Goal: Task Accomplishment & Management: Complete application form

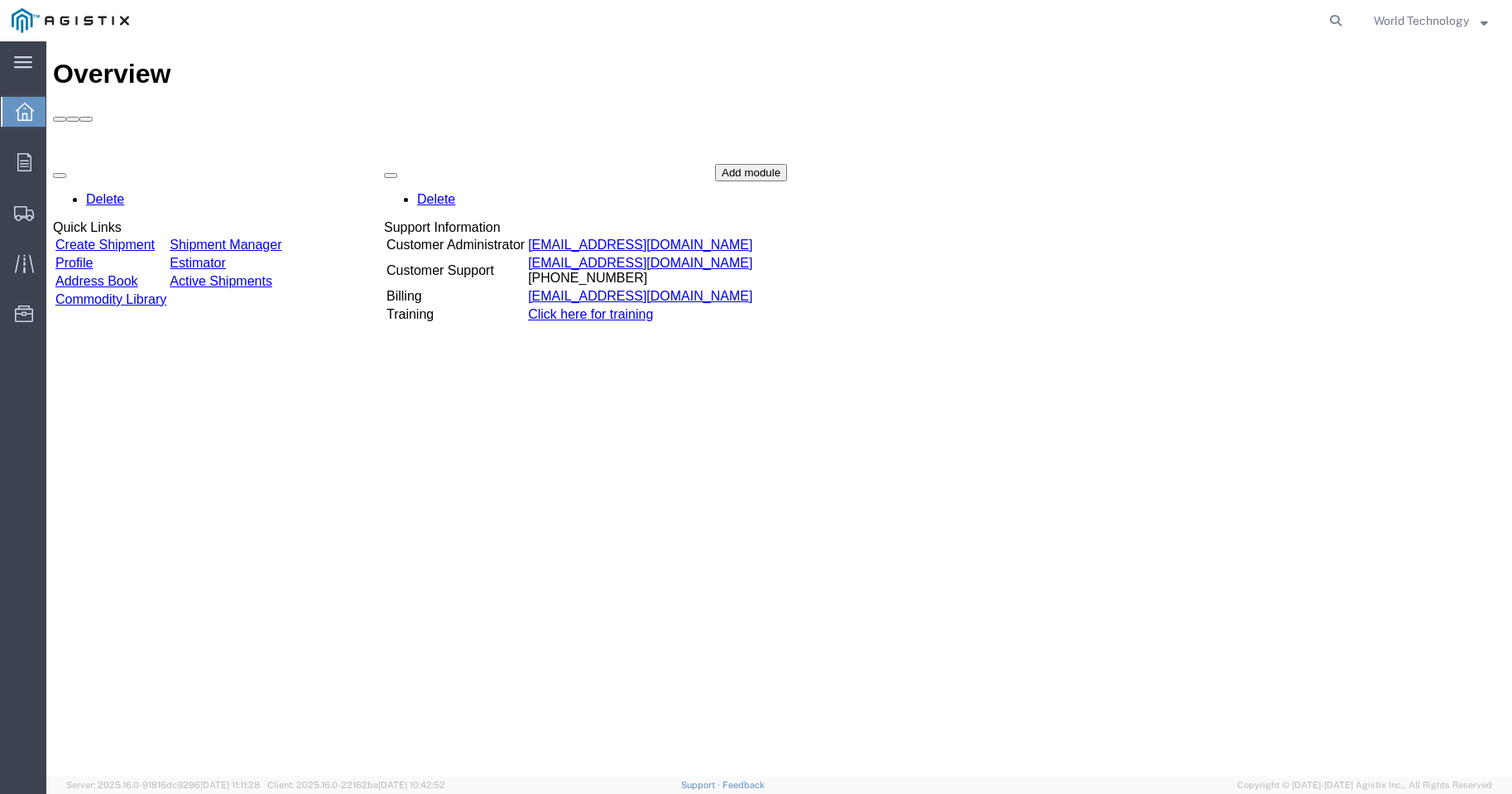
click at [112, 237] on td "Create Shipment" at bounding box center [111, 245] width 112 height 17
click at [115, 238] on link "Create Shipment" at bounding box center [104, 245] width 99 height 14
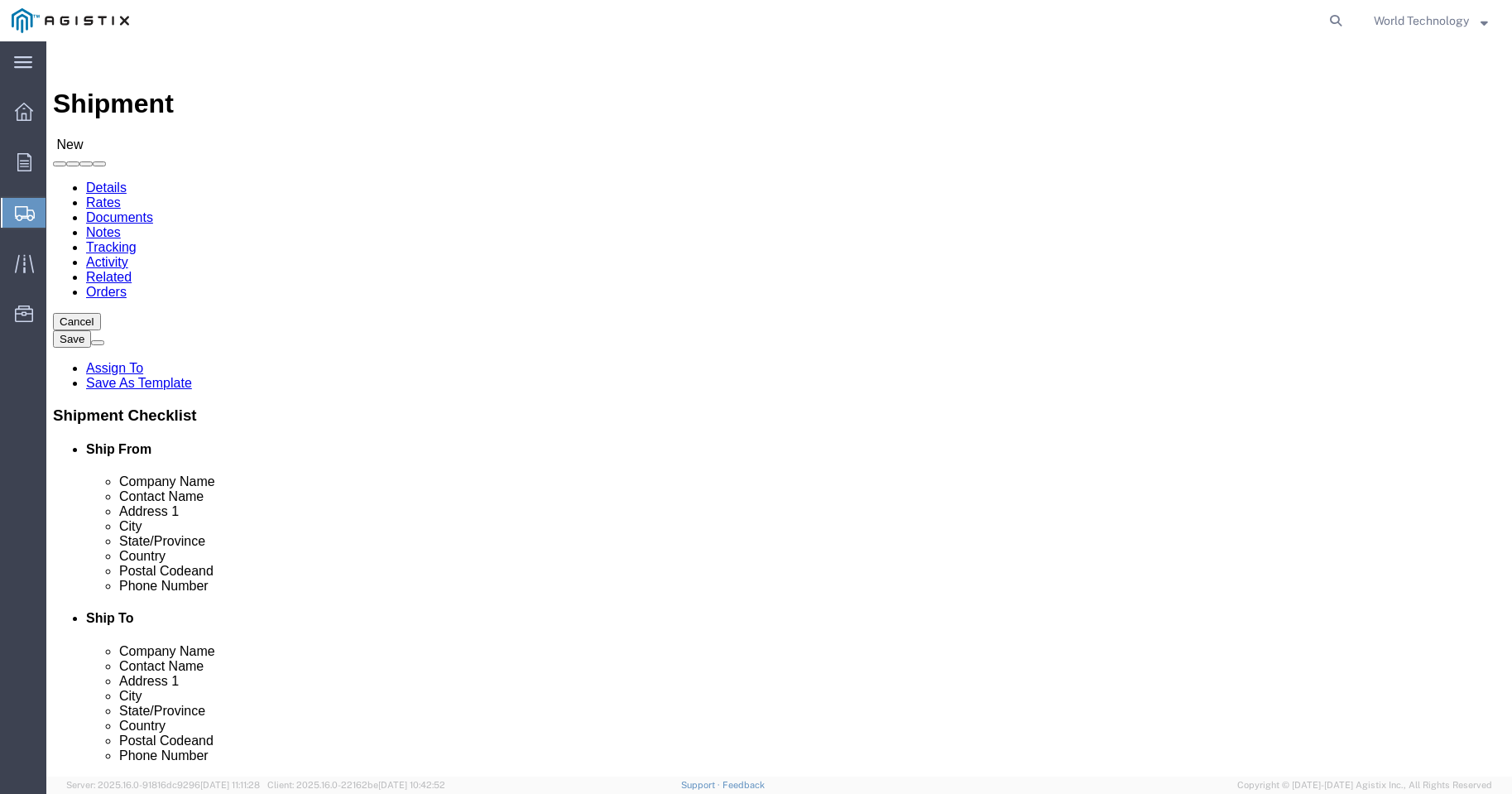
select select
click select "Select PG&E World Wide Technology Inc"
select select "9596"
click select "Select PG&E World Wide Technology Inc"
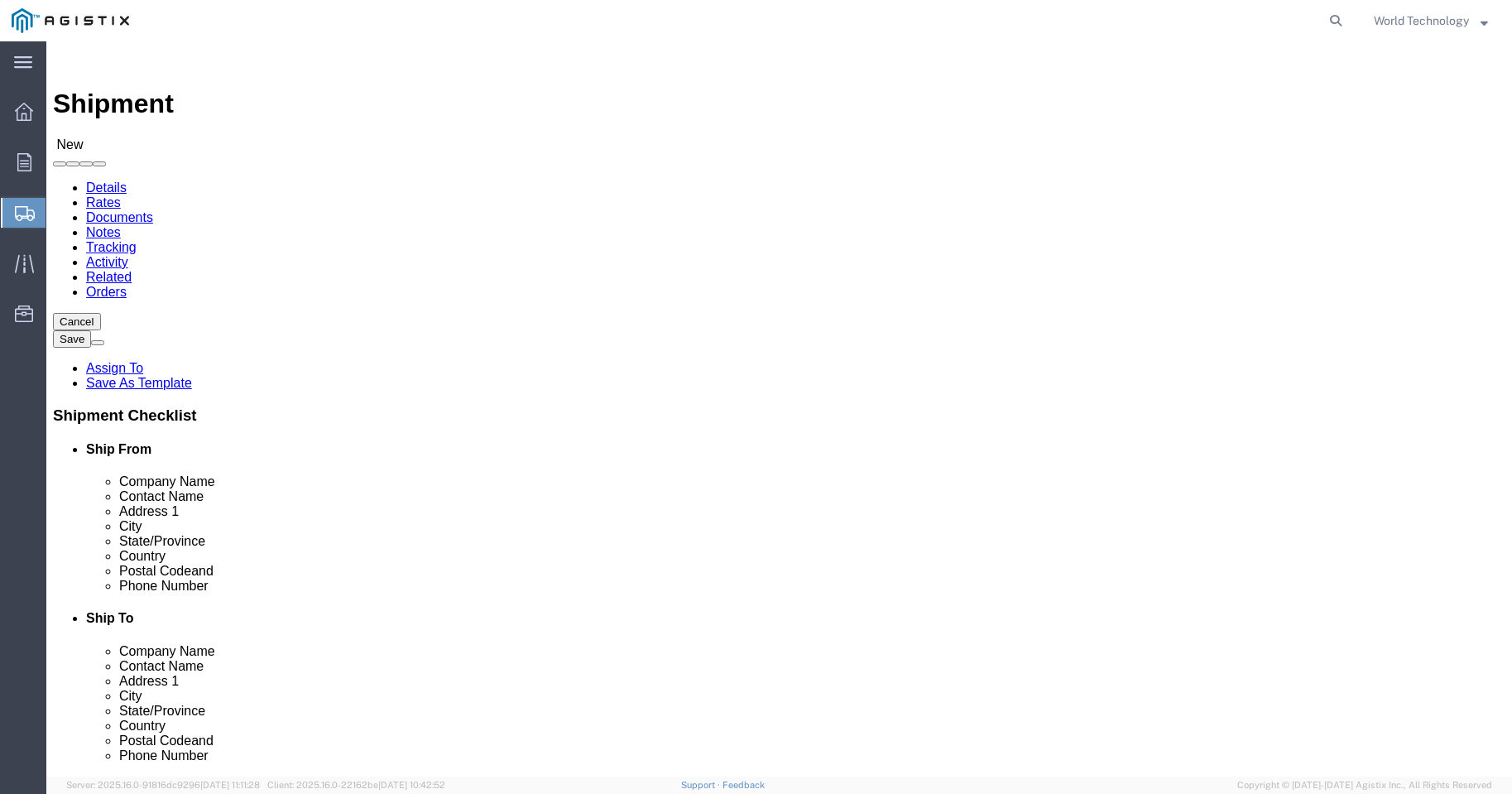
select select "PURCHORD"
select select
select select "MYPROFILE"
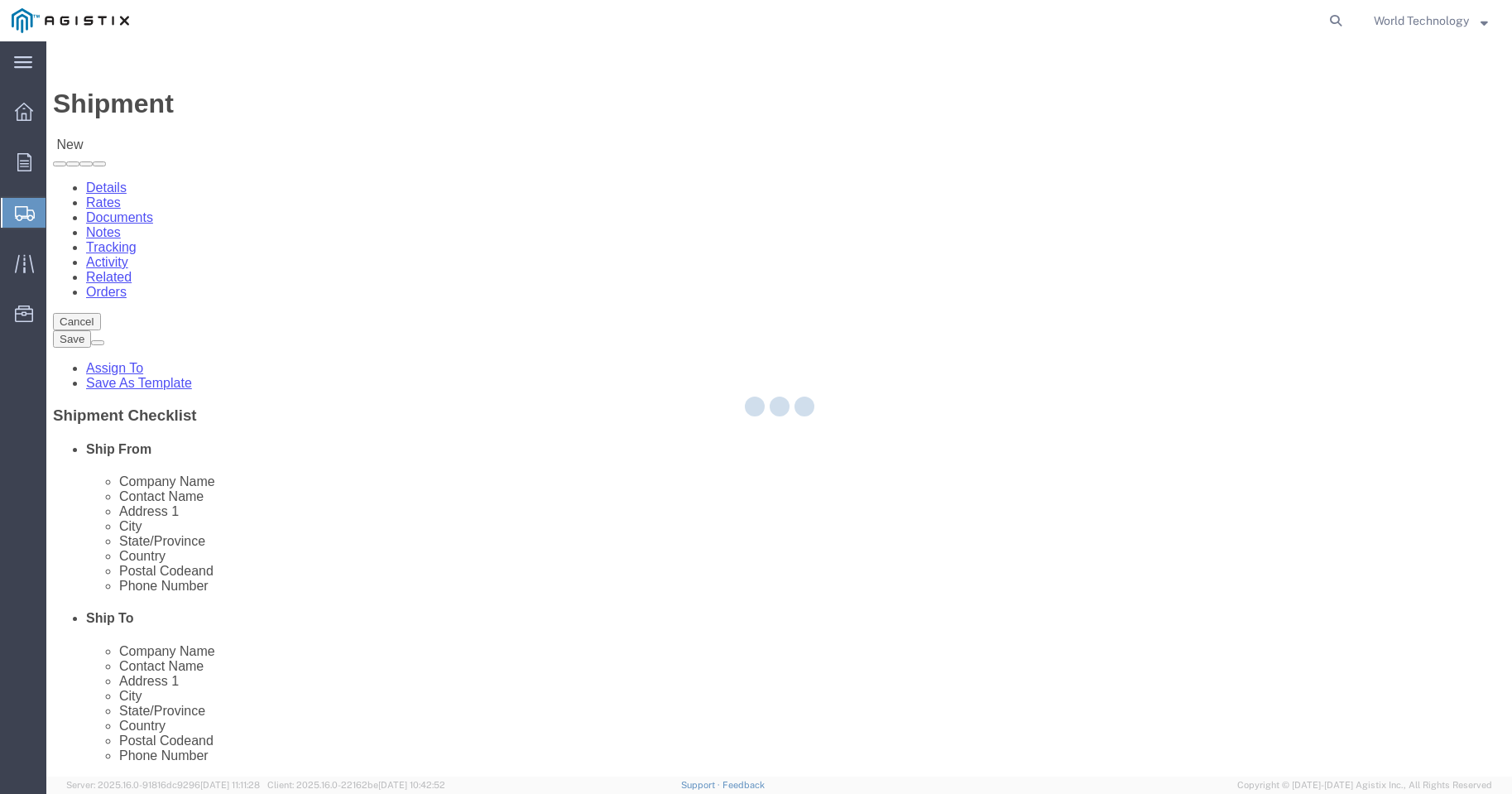
type input "World Wide Technology Inc"
type input "World Technology"
type input "[STREET_ADDRESS]"
type input "[GEOGRAPHIC_DATA]"
type input "62025"
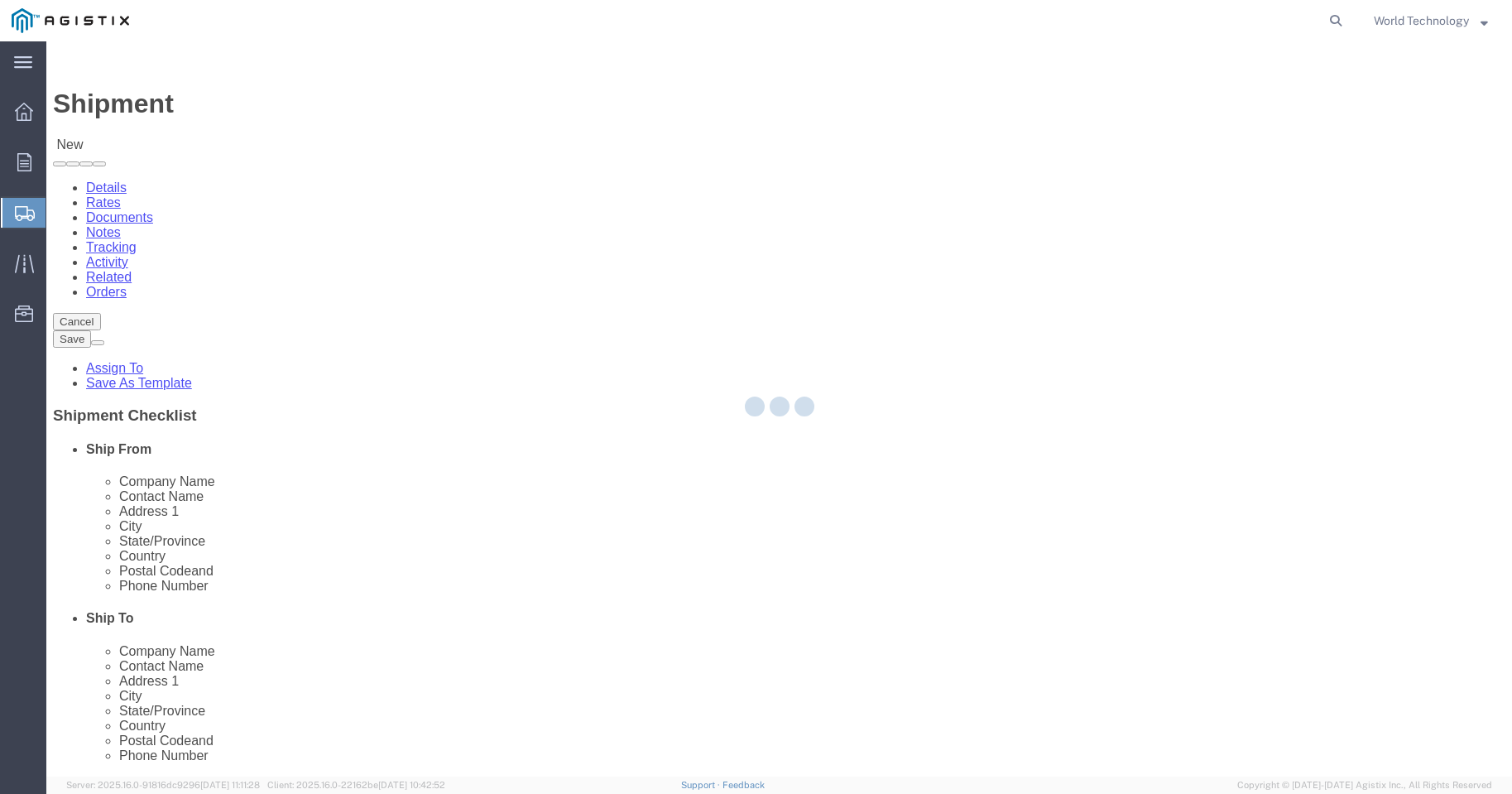
type input "3148240378"
type input "[EMAIL_ADDRESS][DOMAIN_NAME]"
checkbox input "true"
select select "IL"
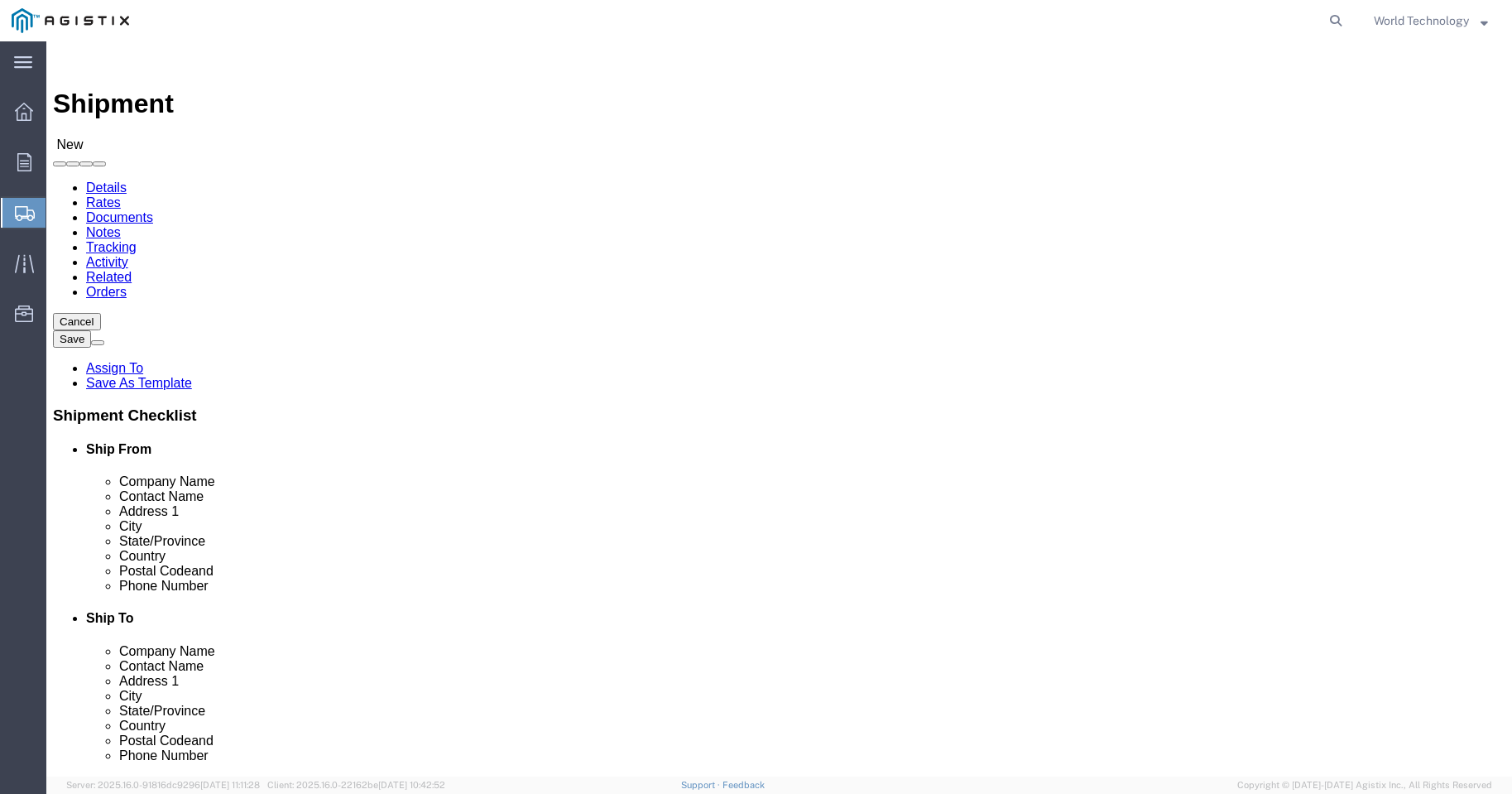
click select "Select All Others [GEOGRAPHIC_DATA] [GEOGRAPHIC_DATA] [GEOGRAPHIC_DATA] [GEOGRA…"
select select "19740"
click select "Select All Others [GEOGRAPHIC_DATA] [GEOGRAPHIC_DATA] [GEOGRAPHIC_DATA] [GEOGRA…"
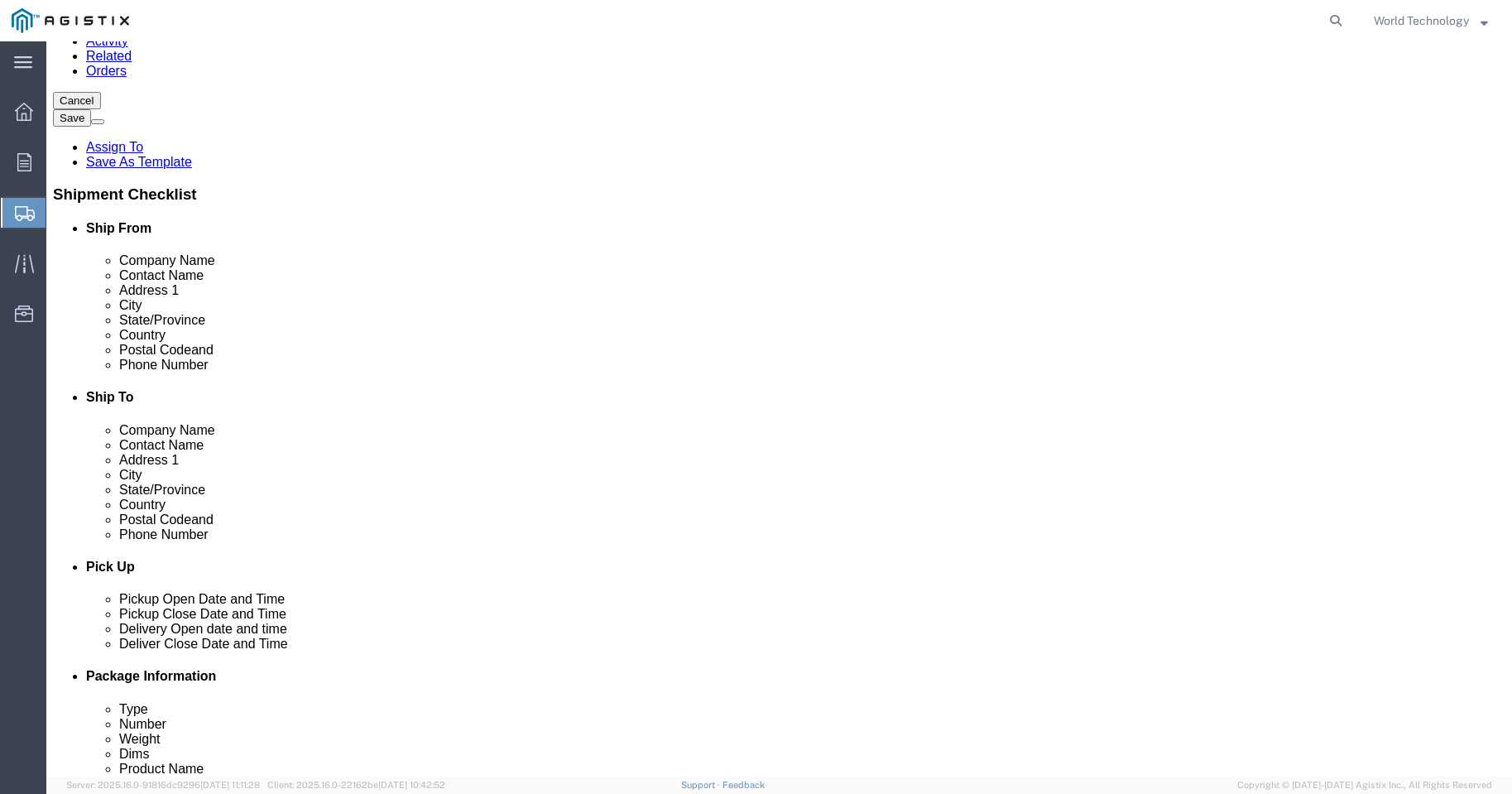
scroll to position [2844, 0]
select select "19740"
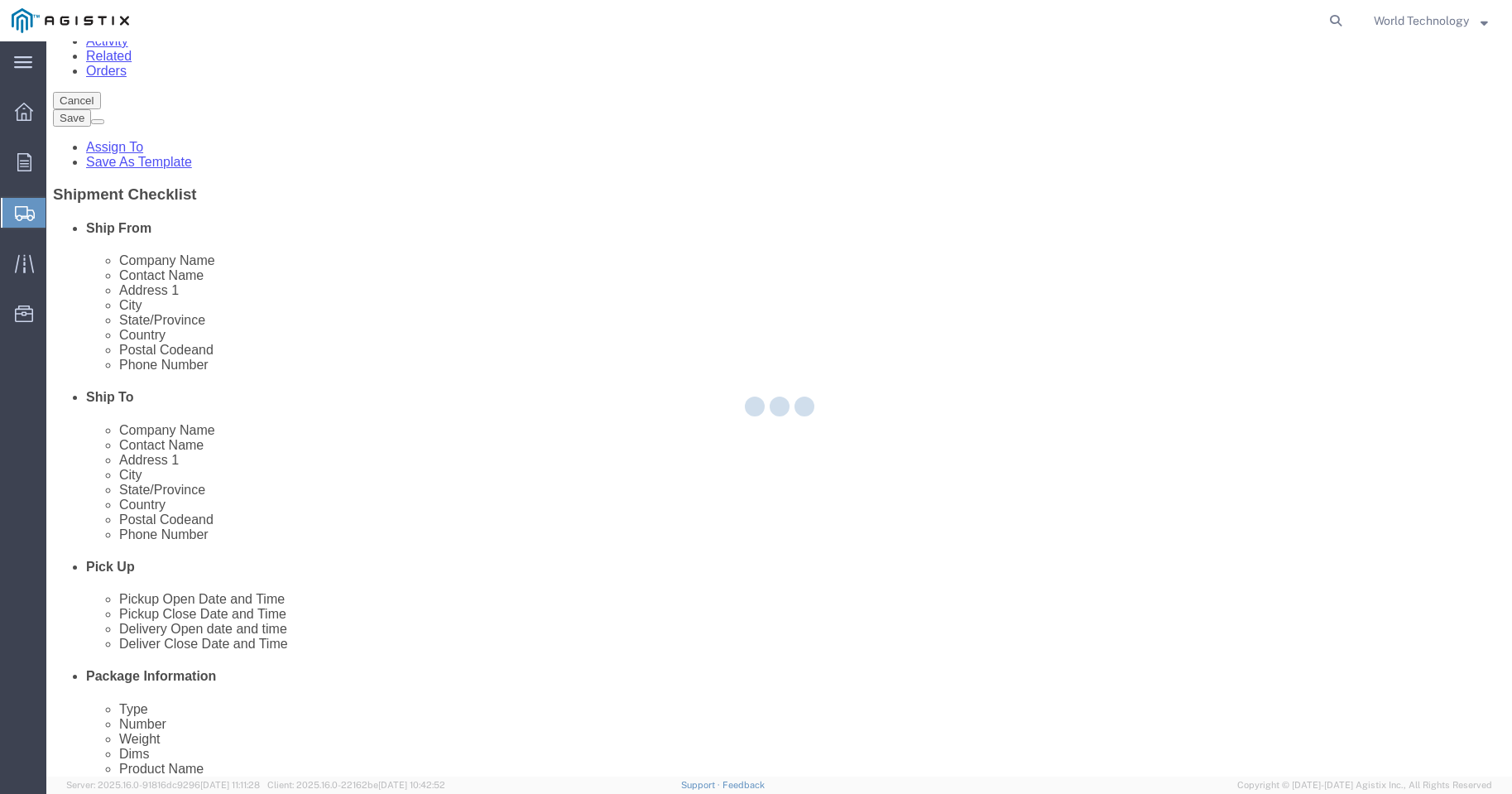
type input "PG&E"
type input "[STREET_ADDRESS][PERSON_NAME]"
type input "Fremont"
type input "94538"
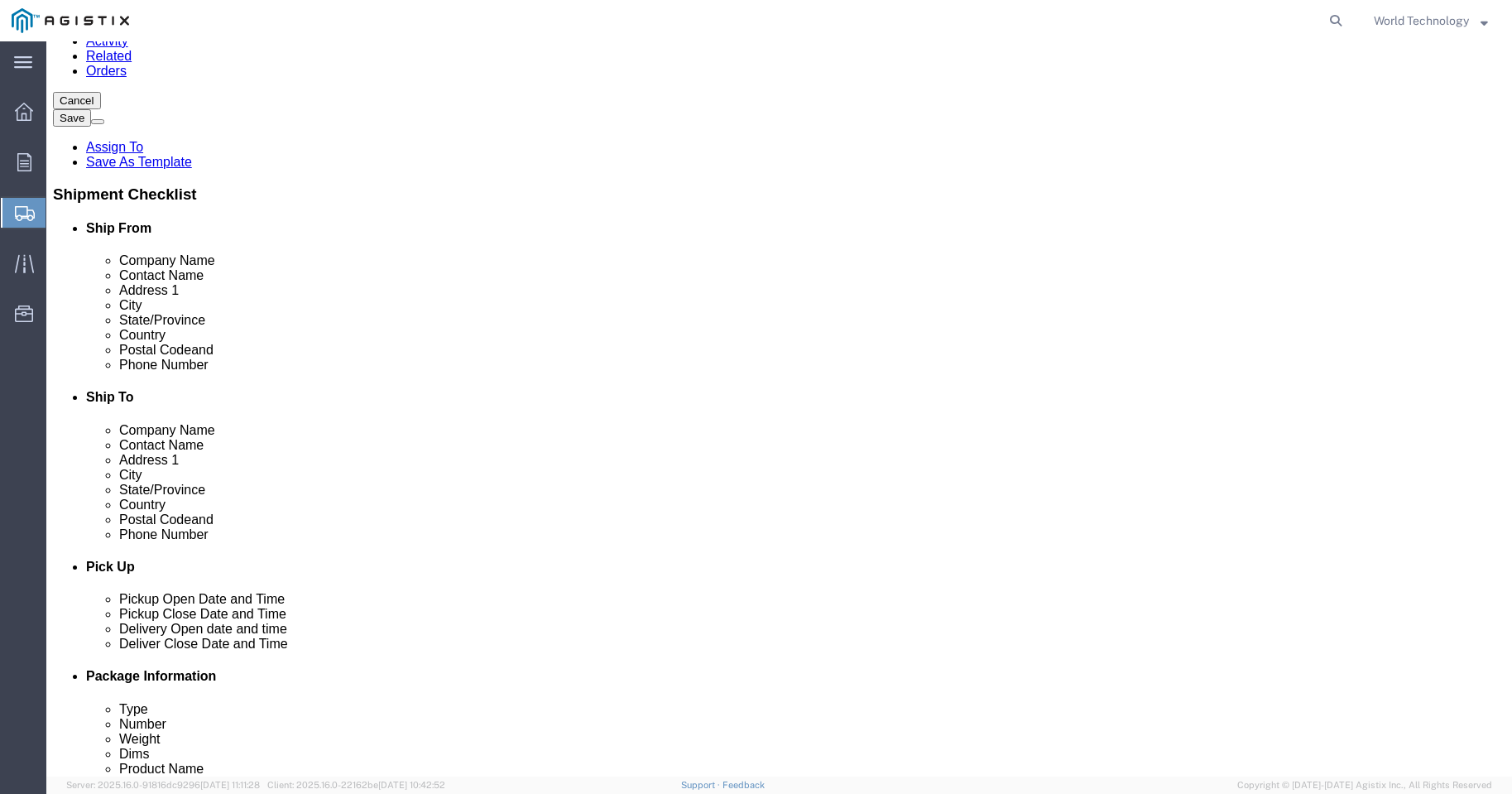
select select "CA"
click input "text"
type input "[PERSON_NAME]"
click input "text"
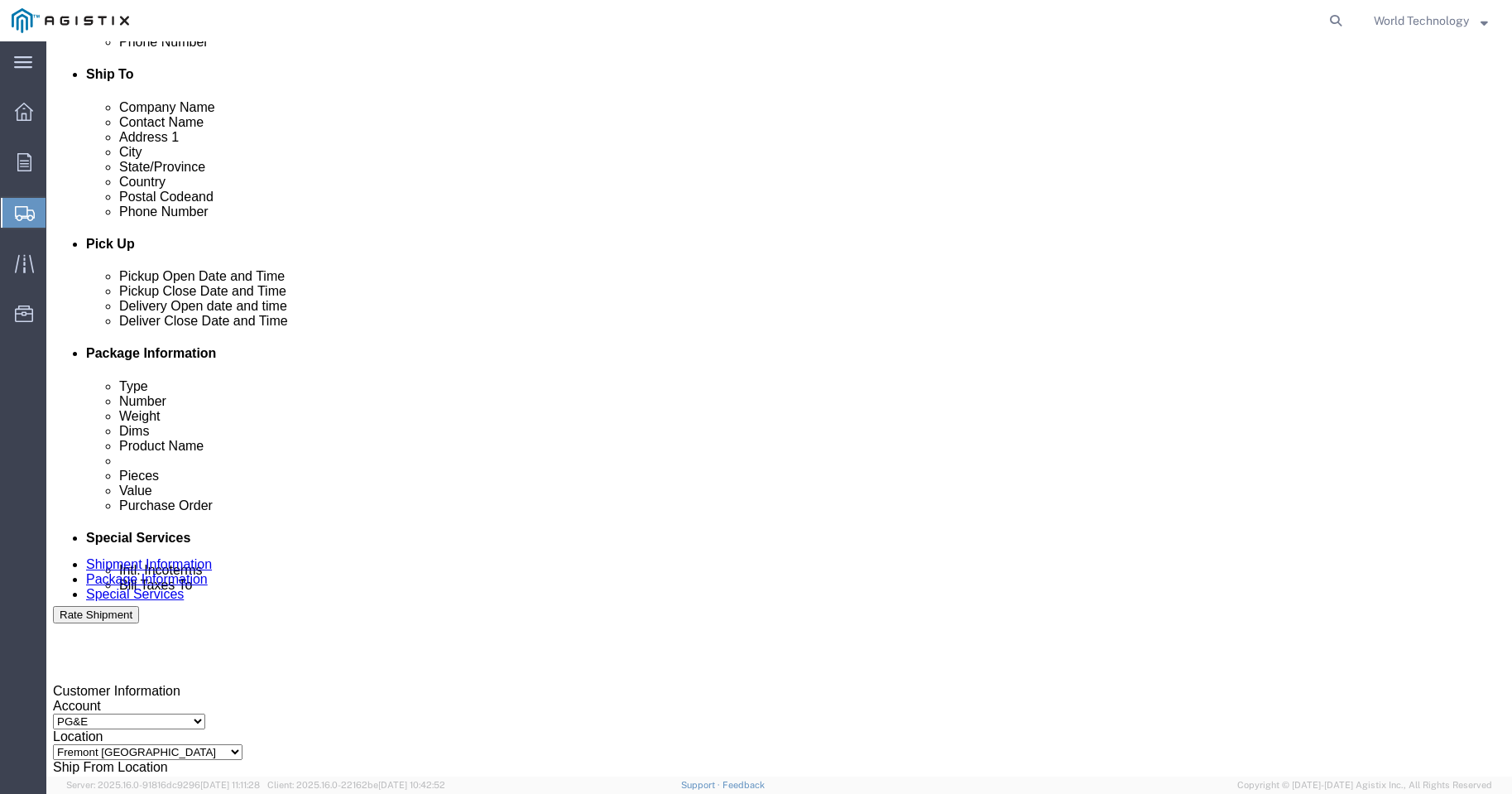
scroll to position [662, 0]
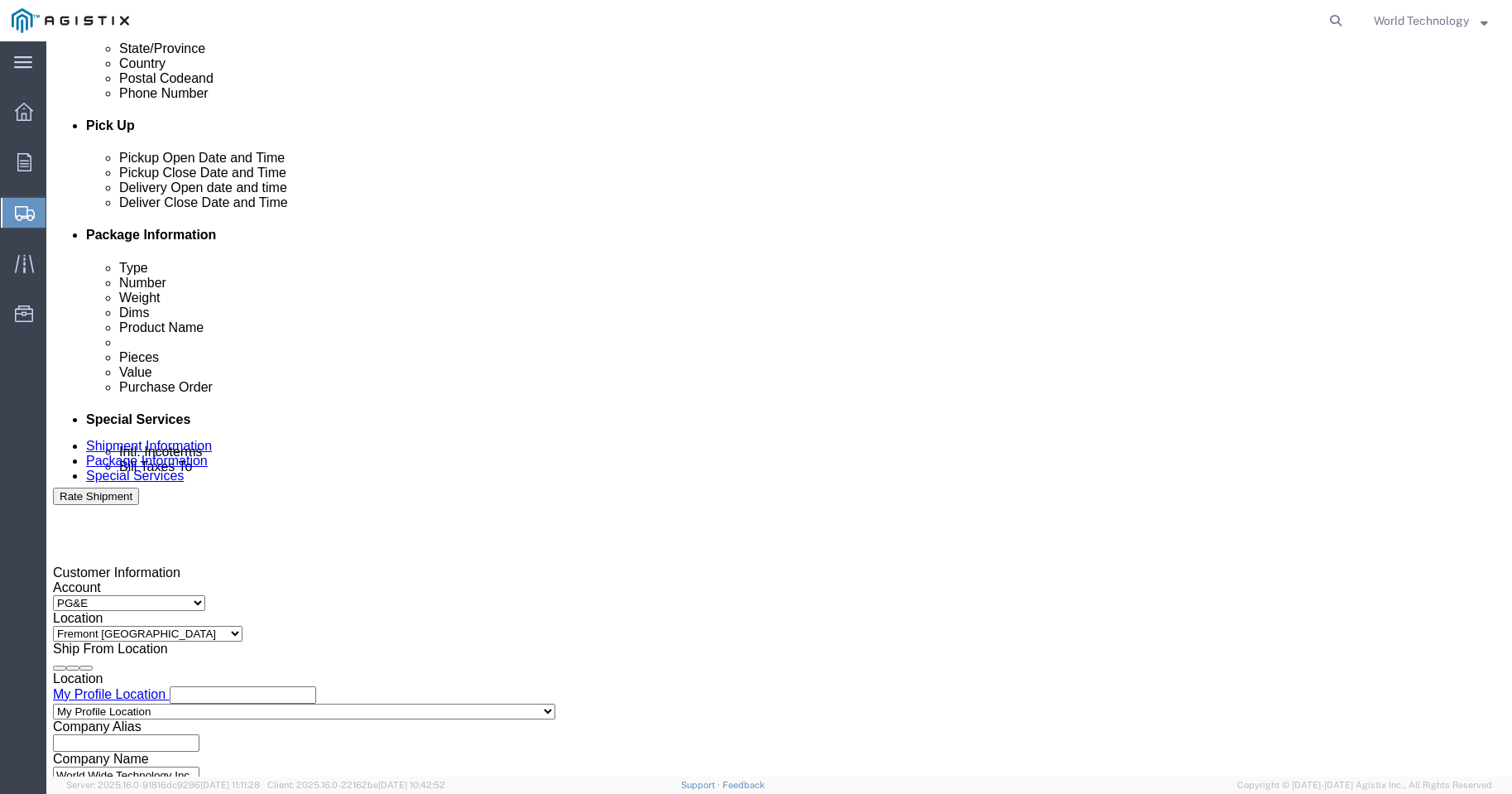
type input "5107702064"
click div
click button "Apply"
click div
click input "10:00 AM"
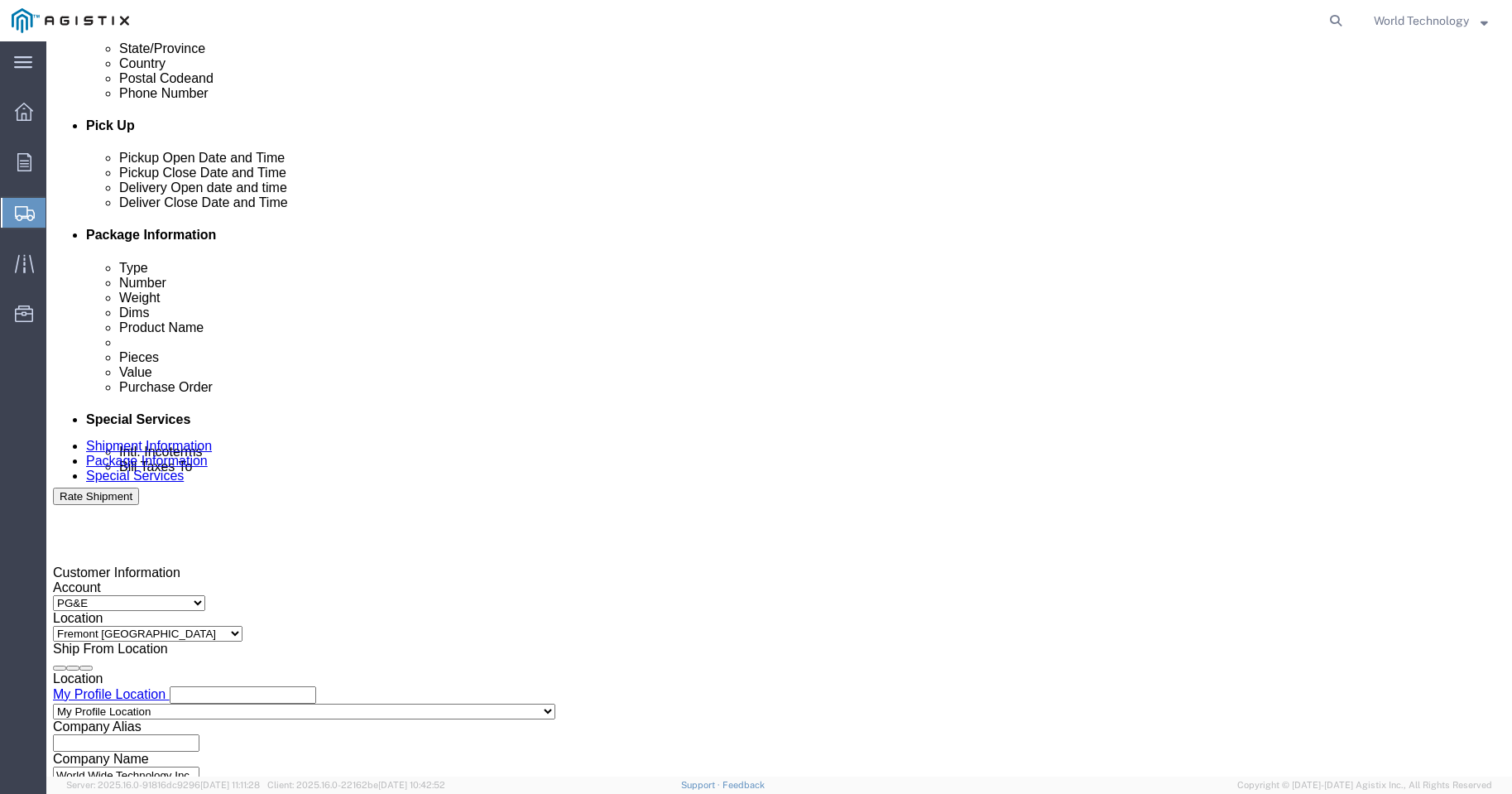
type input "10:00 pm"
click button "Apply"
click input "text"
type input "2701202746"
click select "Select Account Type Activity ID Airline Appointment Number ASN Batch Request # …"
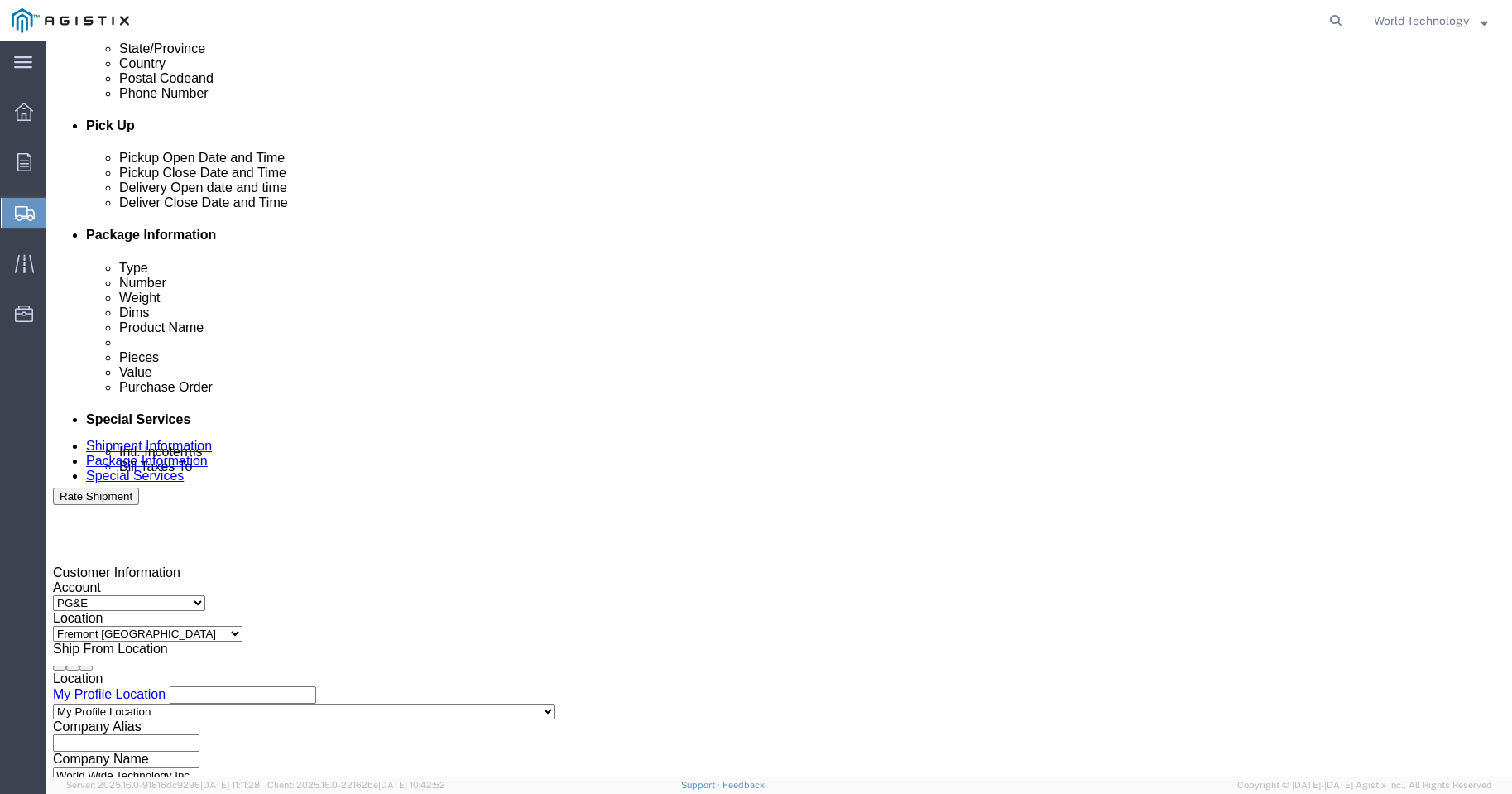
select select "DELNUM"
click select "Select Account Type Activity ID Airline Appointment Number ASN Batch Request # …"
click input "text"
type input "1601388129"
click select "Select Account Type Activity ID Airline Appointment Number ASN Batch Request # …"
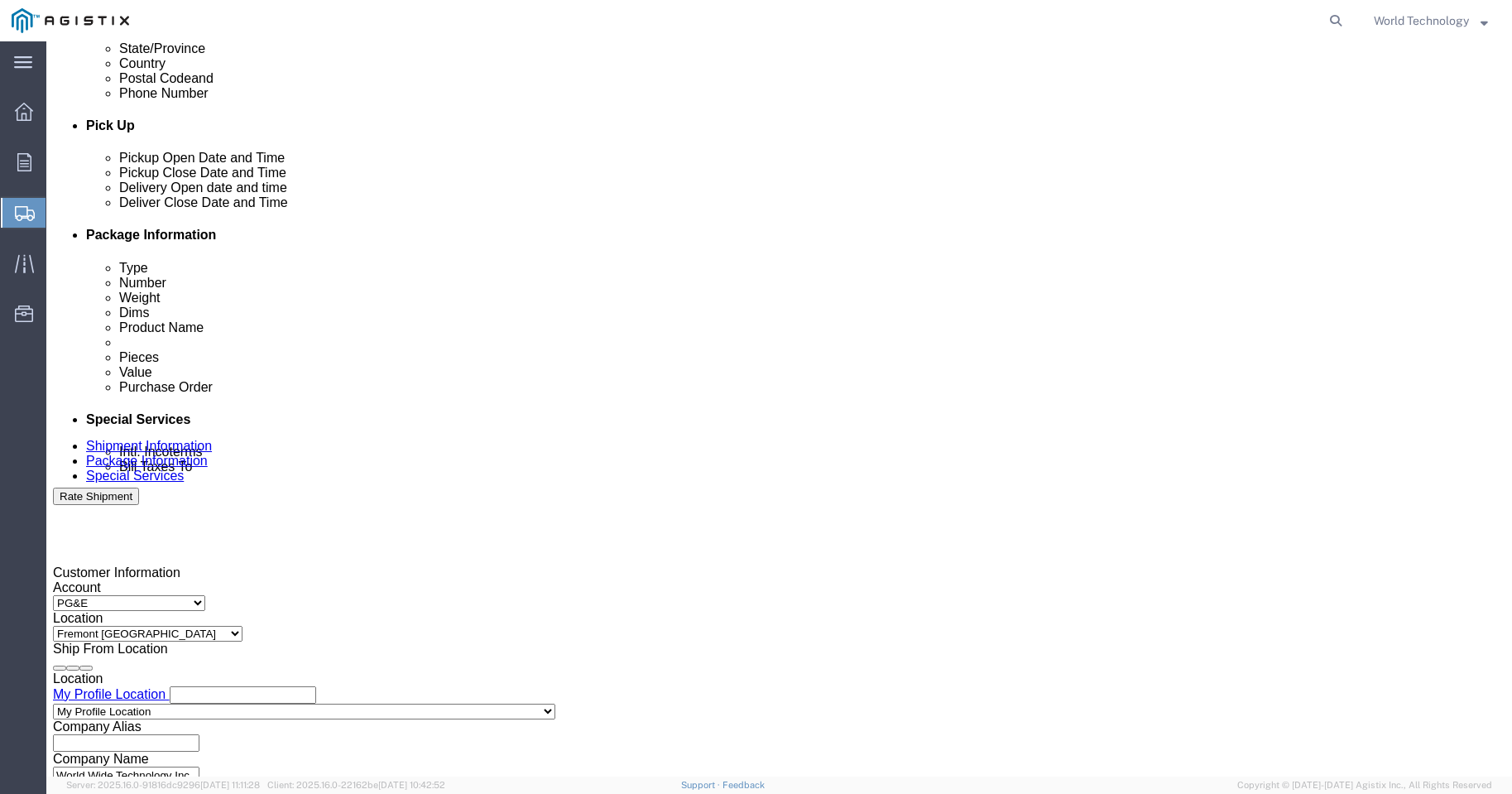
select select "SALEORDR"
click select "Select Account Type Activity ID Airline Appointment Number ASN Batch Request # …"
click input "text"
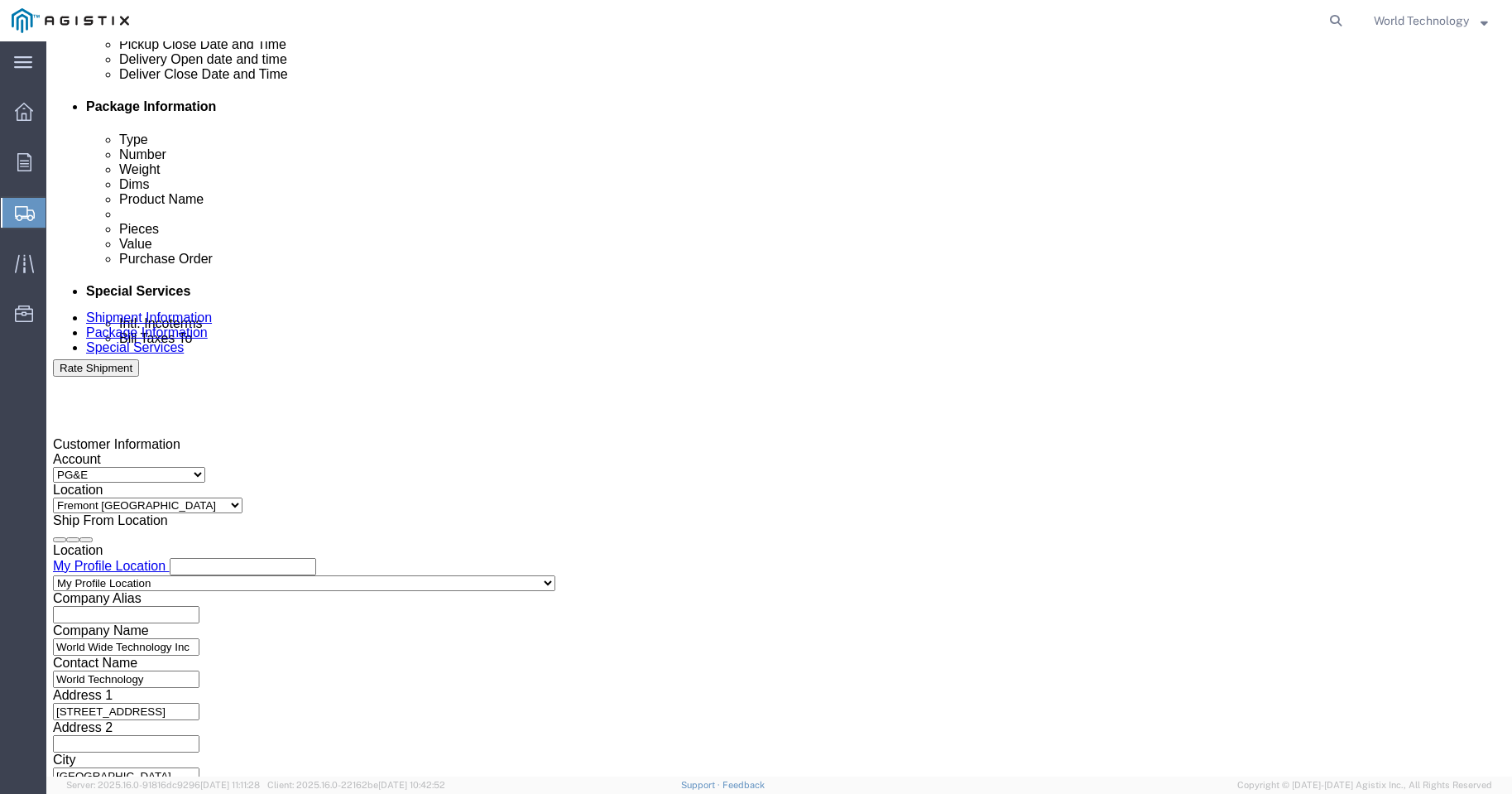
scroll to position [822, 0]
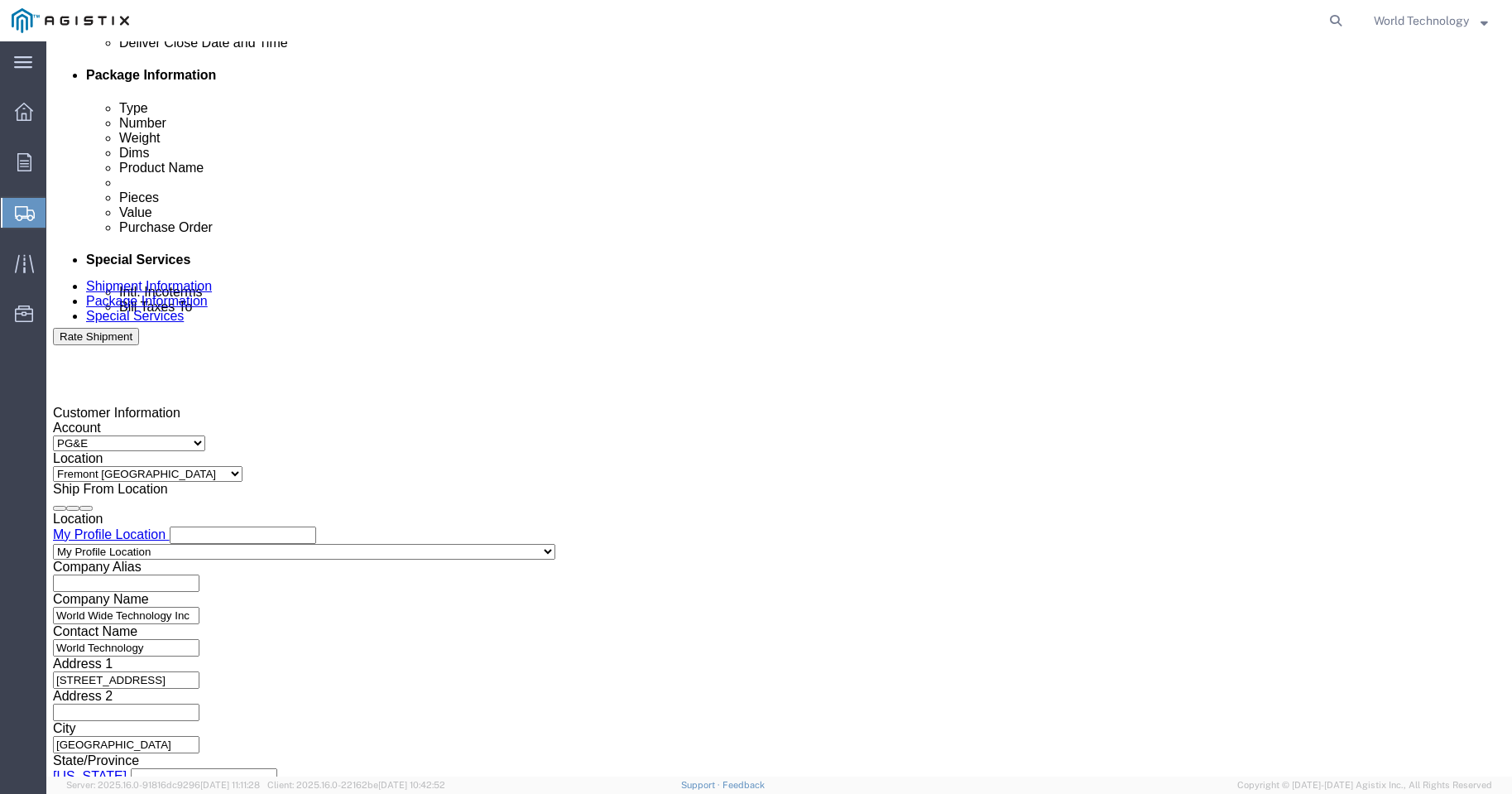
type input "12196218"
click button "Continue"
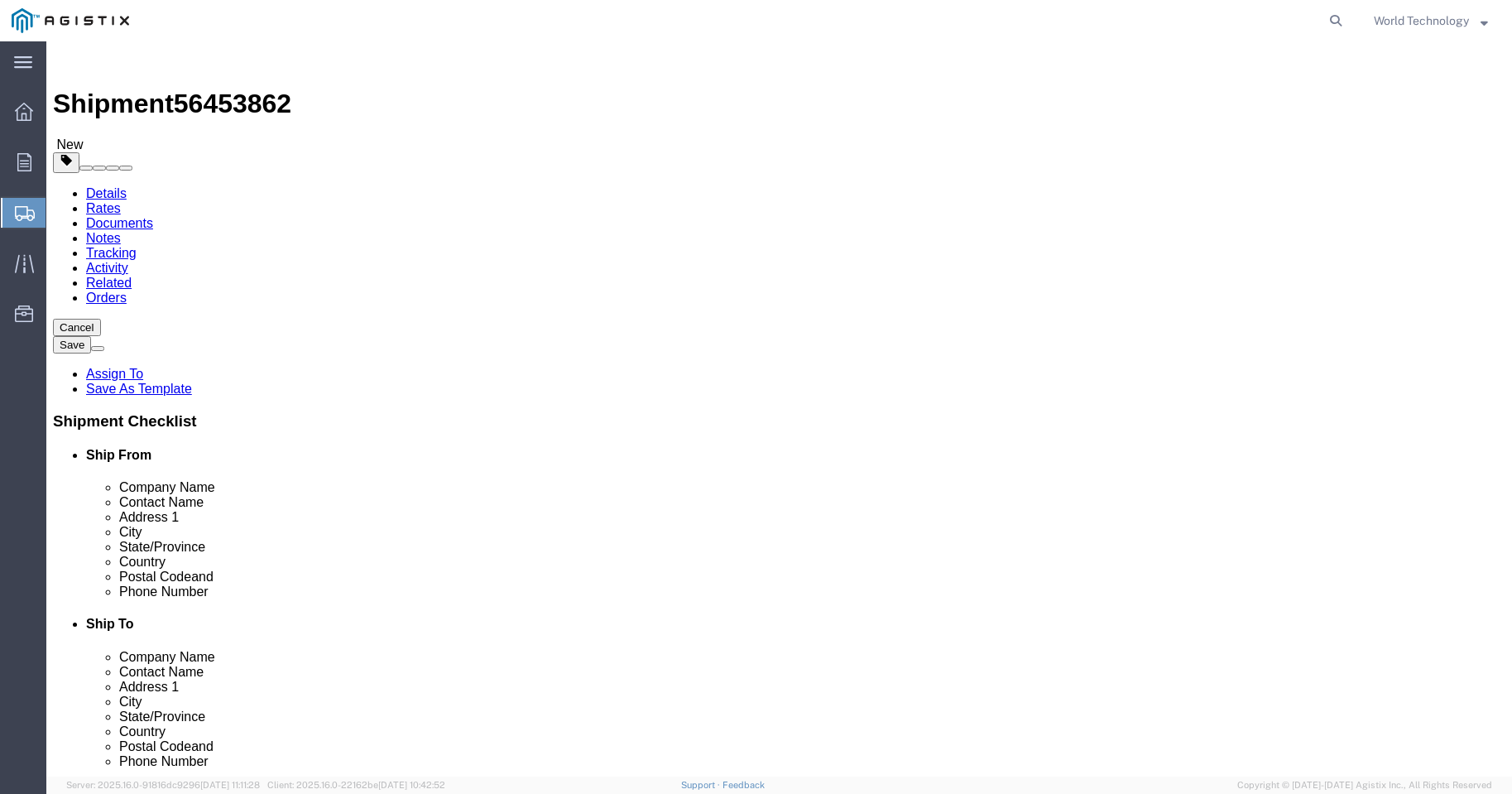
click select "Select Bulk Bundle(s) Cardboard Box(es) Carton(s) Crate(s) Drum(s) (Fiberboard)…"
select select "PSNS"
click select "Select Bulk Bundle(s) Cardboard Box(es) Carton(s) Crate(s) Drum(s) (Fiberboard)…"
click input "text"
type input "5"
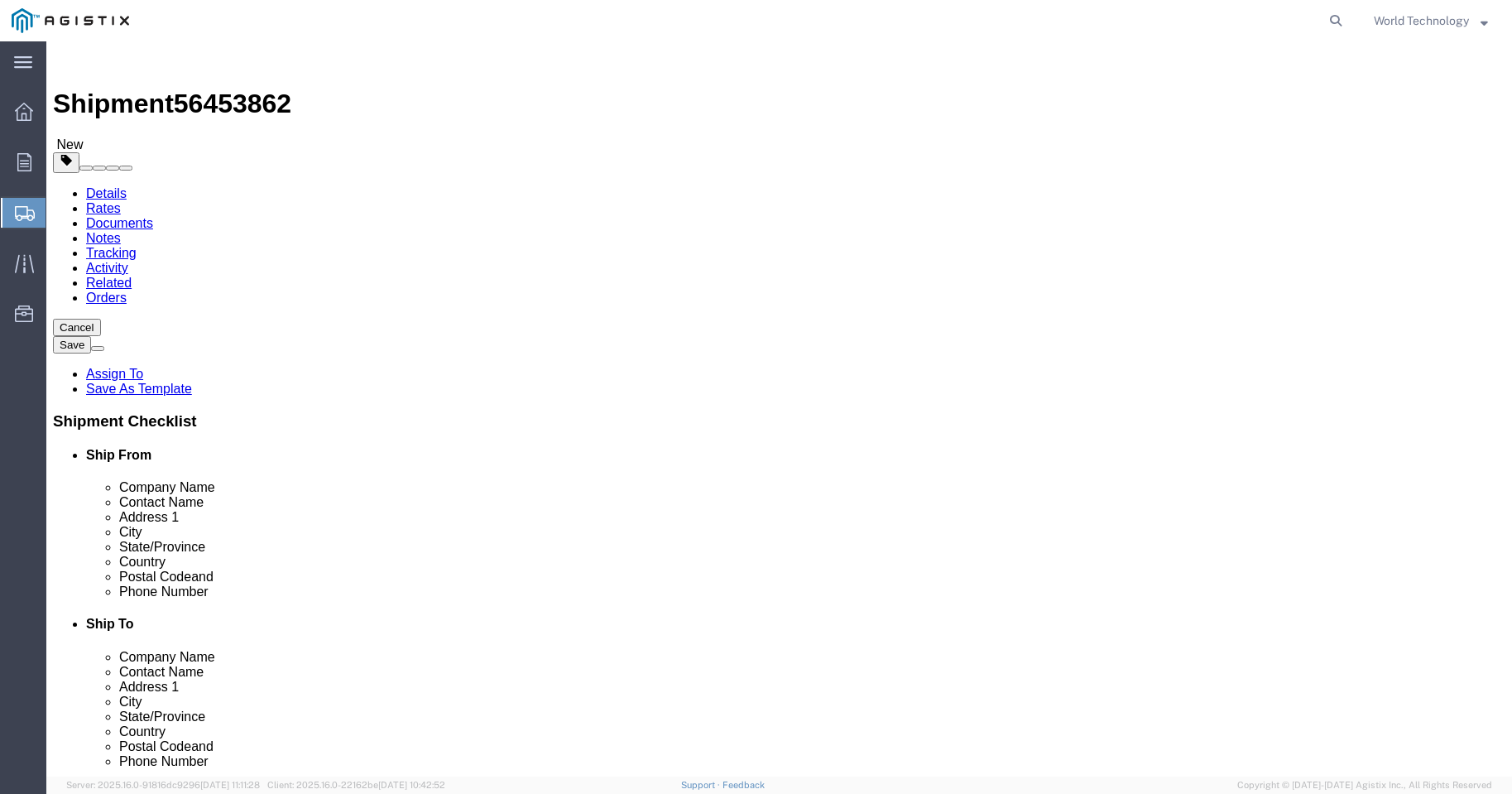
click input "text"
type input "48"
type input "40"
type input "14"
drag, startPoint x: 241, startPoint y: 414, endPoint x: 197, endPoint y: 418, distance: 44.2
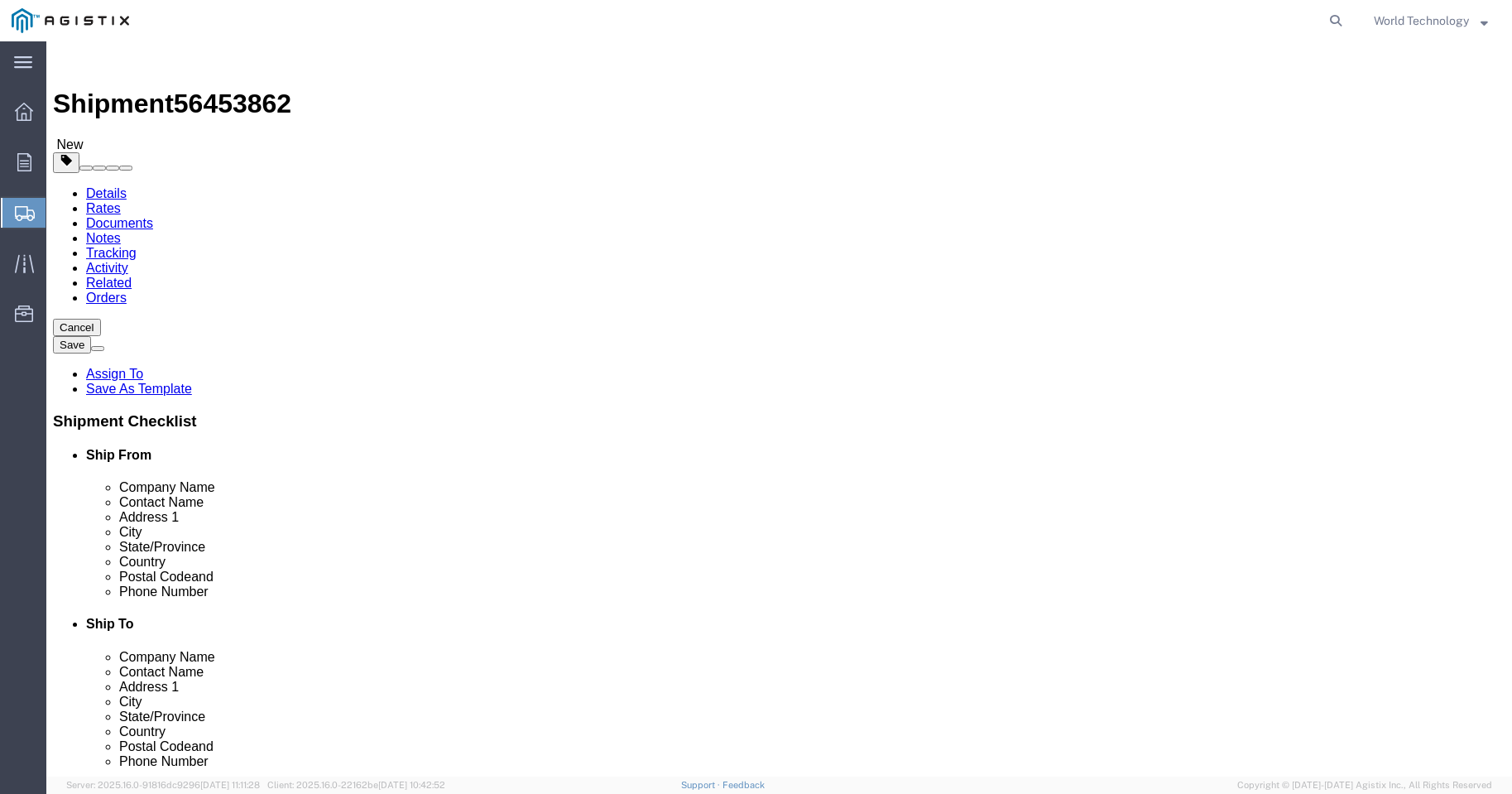
click div "Weight 0.00 Select kgs lbs Ship. t°"
type input "124"
click div "1 x Pallet(s) Standard (Not Stackable) Package Type Select Bulk Bundle(s) Cardb…"
click link "Add Content"
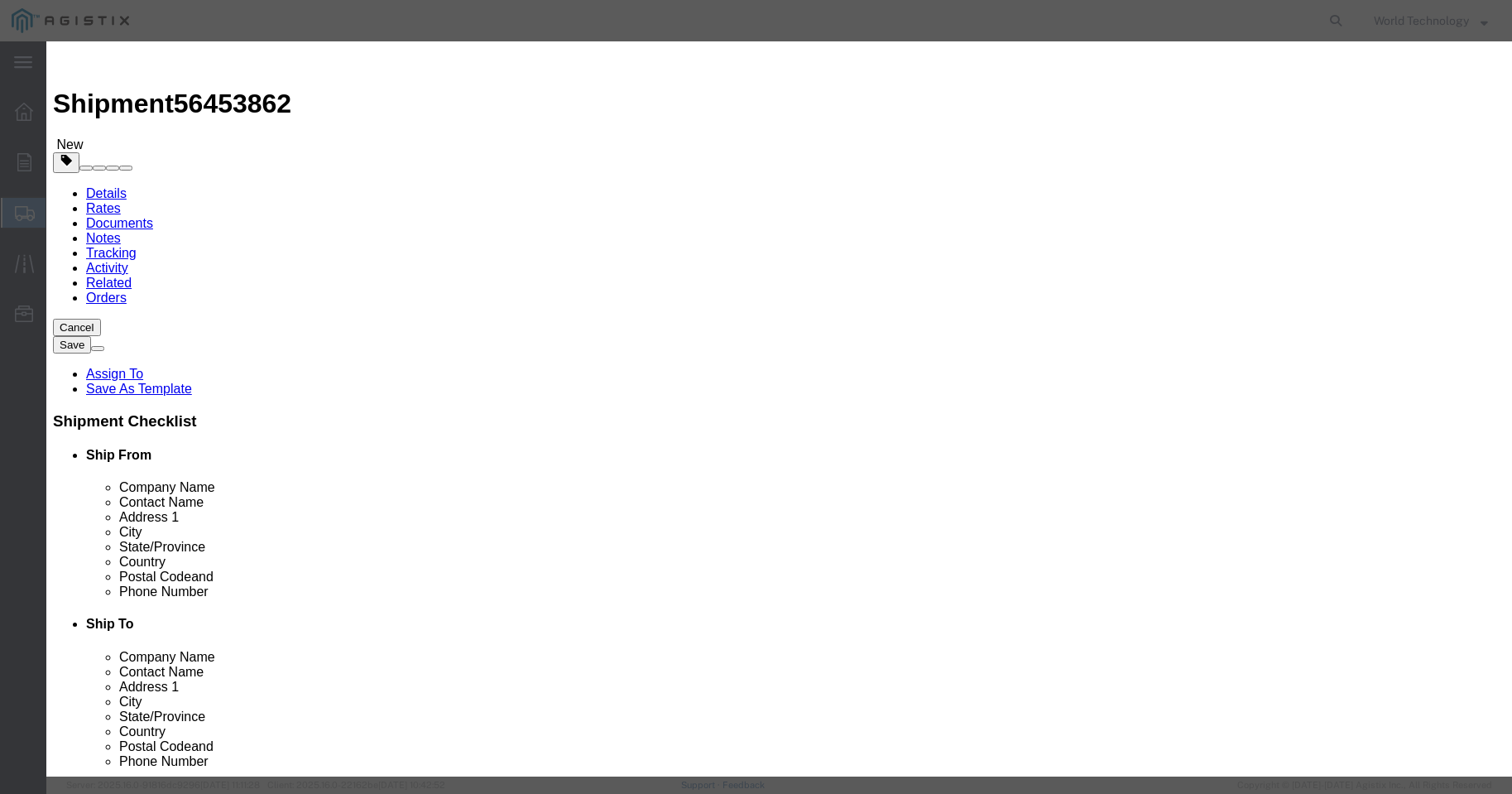
click input "text"
type input "COMPUTER EQUIPMENT"
drag, startPoint x: 484, startPoint y: 166, endPoint x: 431, endPoint y: 168, distance: 53.0
click div "Pieces 0 Select Bag Barrels 100Board Feet Bottle Box Blister Pack Carats Can Ca…"
type input "5"
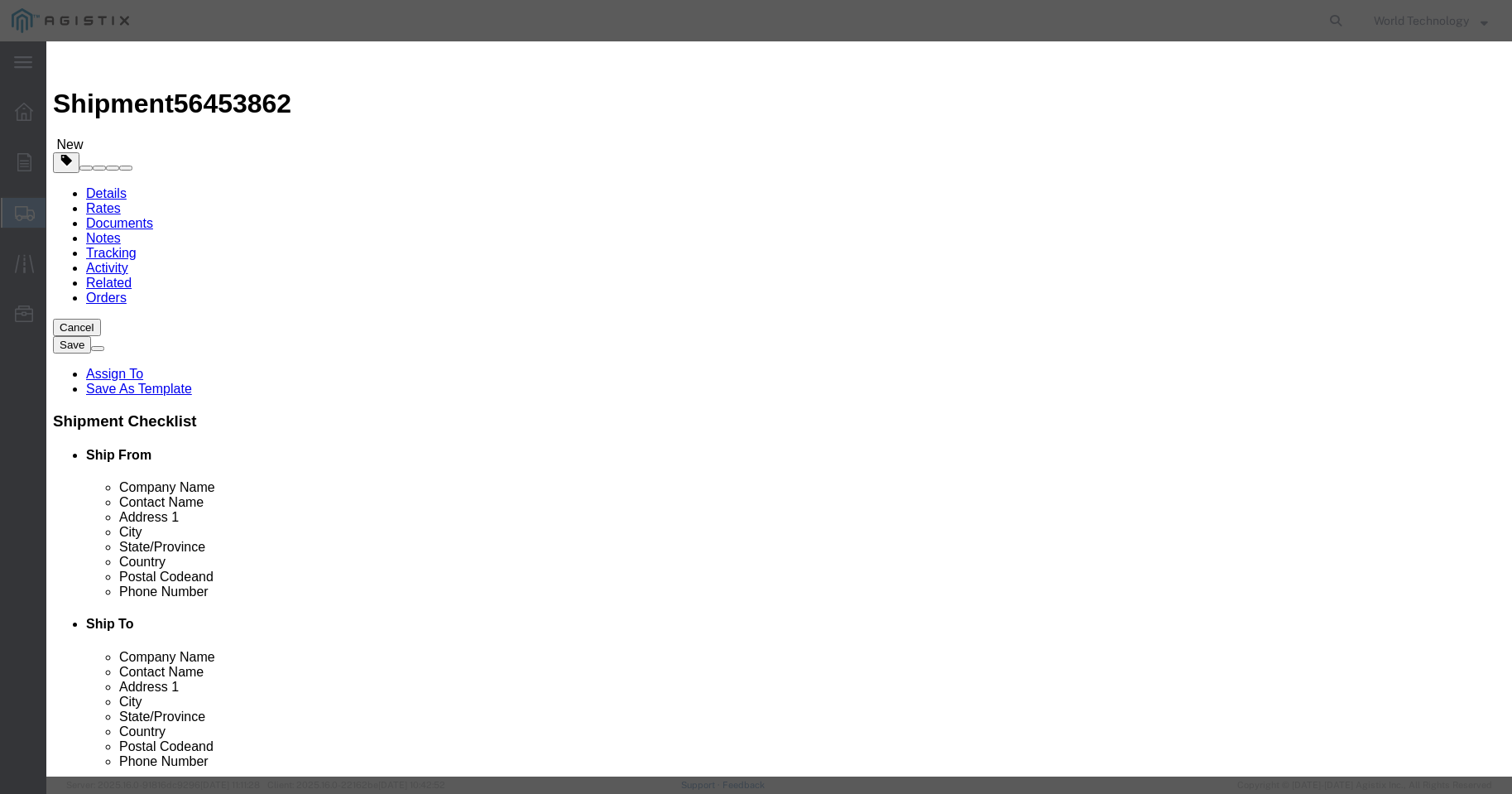
drag, startPoint x: 463, startPoint y: 195, endPoint x: 485, endPoint y: 206, distance: 24.6
click input "text"
type input "10,000"
click select "Select 50 55 60 65 70 85 92.5 100 125 175 250 300 400"
select select "92.5"
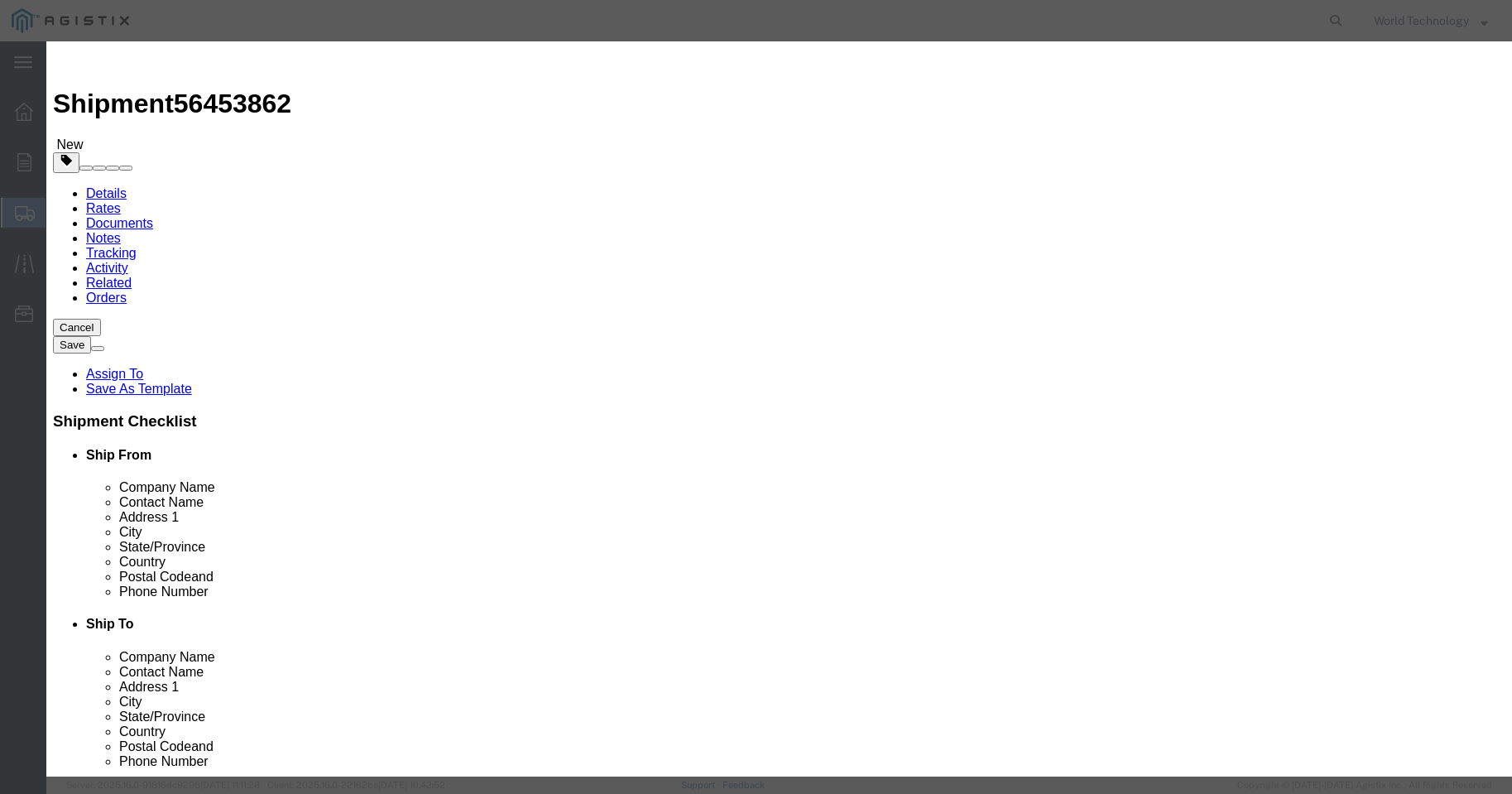
click select "Select 50 55 60 65 70 85 92.5 100 125 175 250 300 400"
click button "Save & Close"
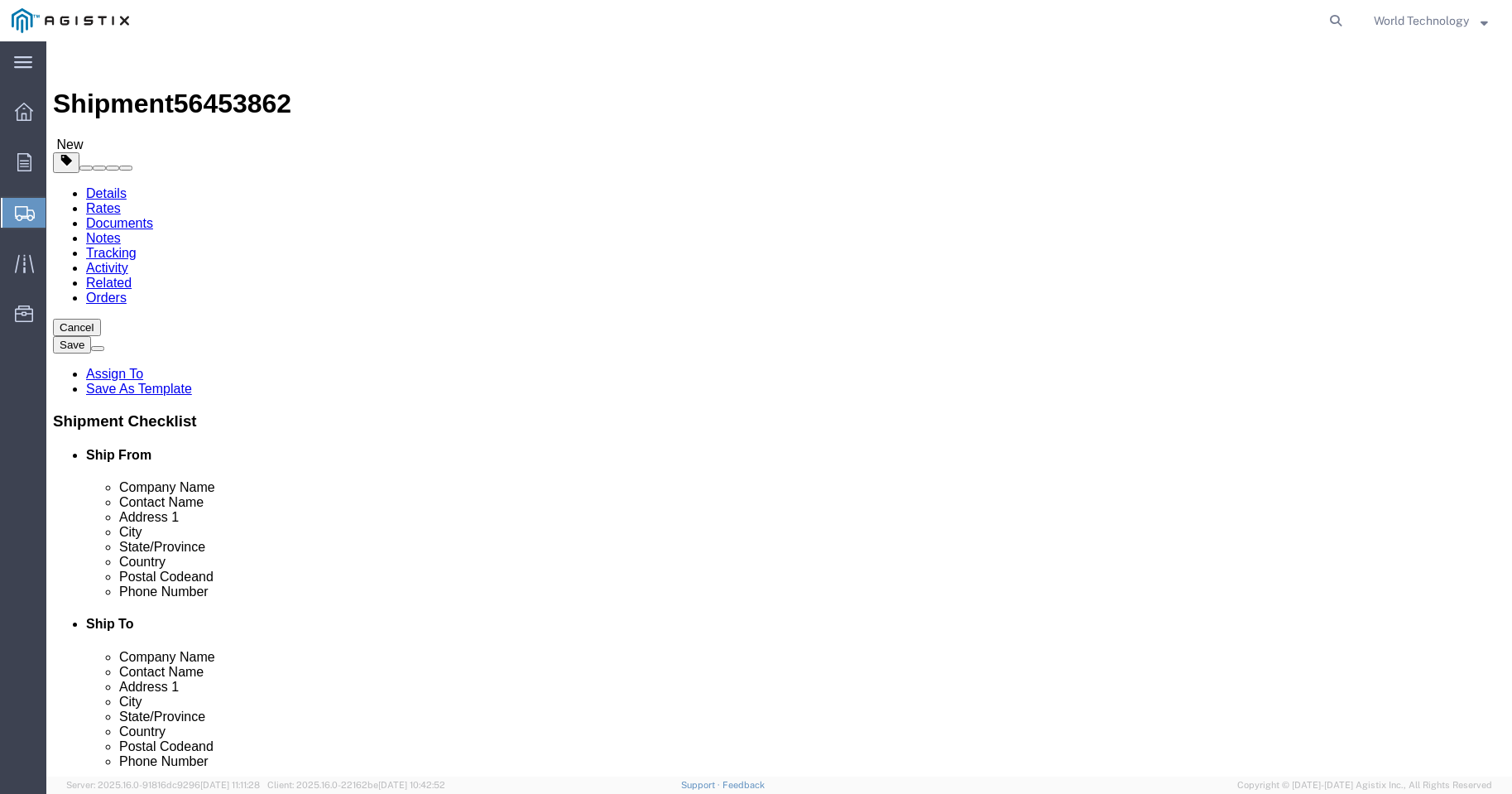
click button "Continue"
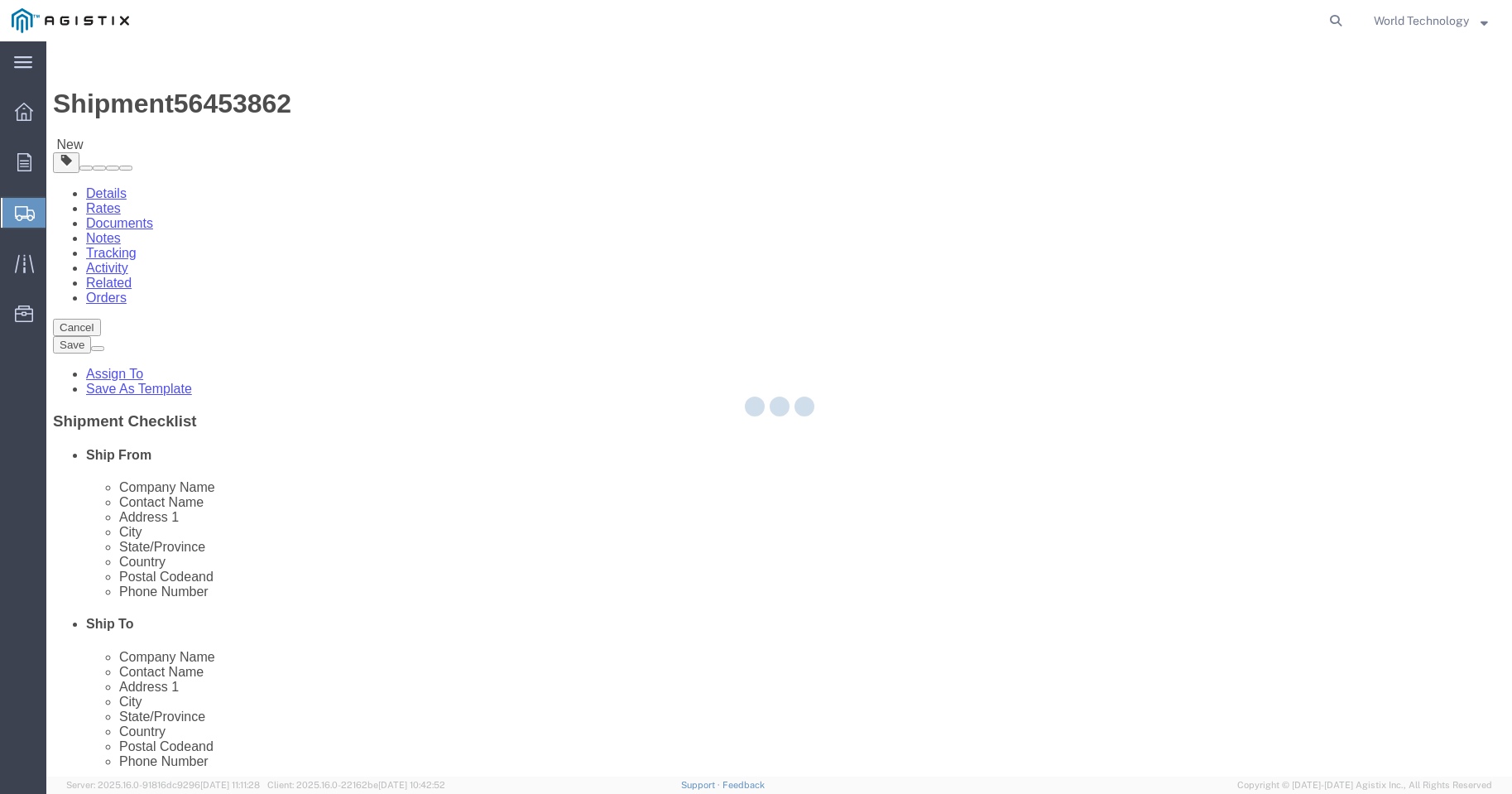
select select
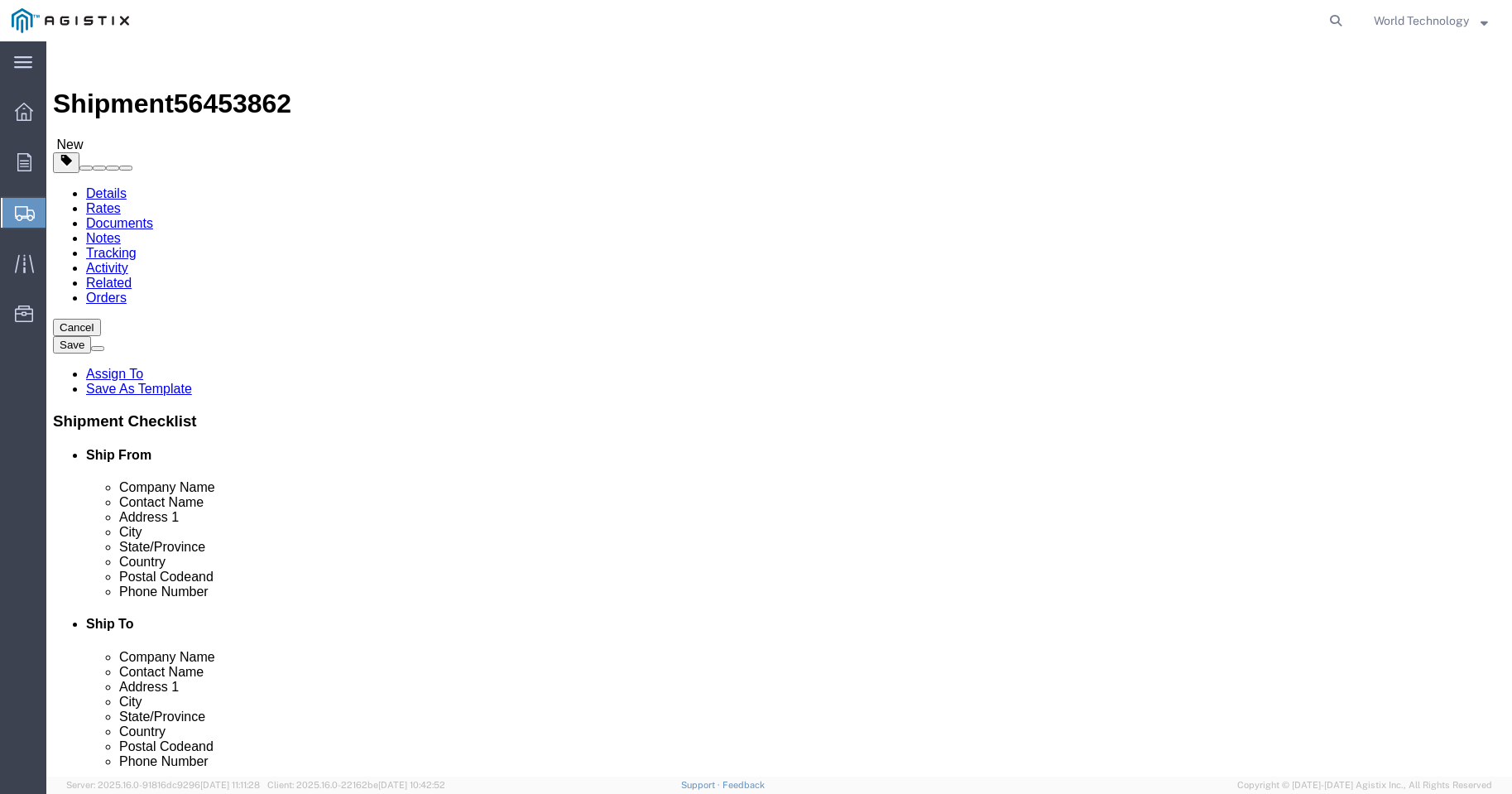
click select "Select 1 Day 2 Day 3-5 Day Economy 5+ Day"
select select "3-5 Day Economy"
click select "Select 1 Day 2 Day 3-5 Day Economy 5+ Day"
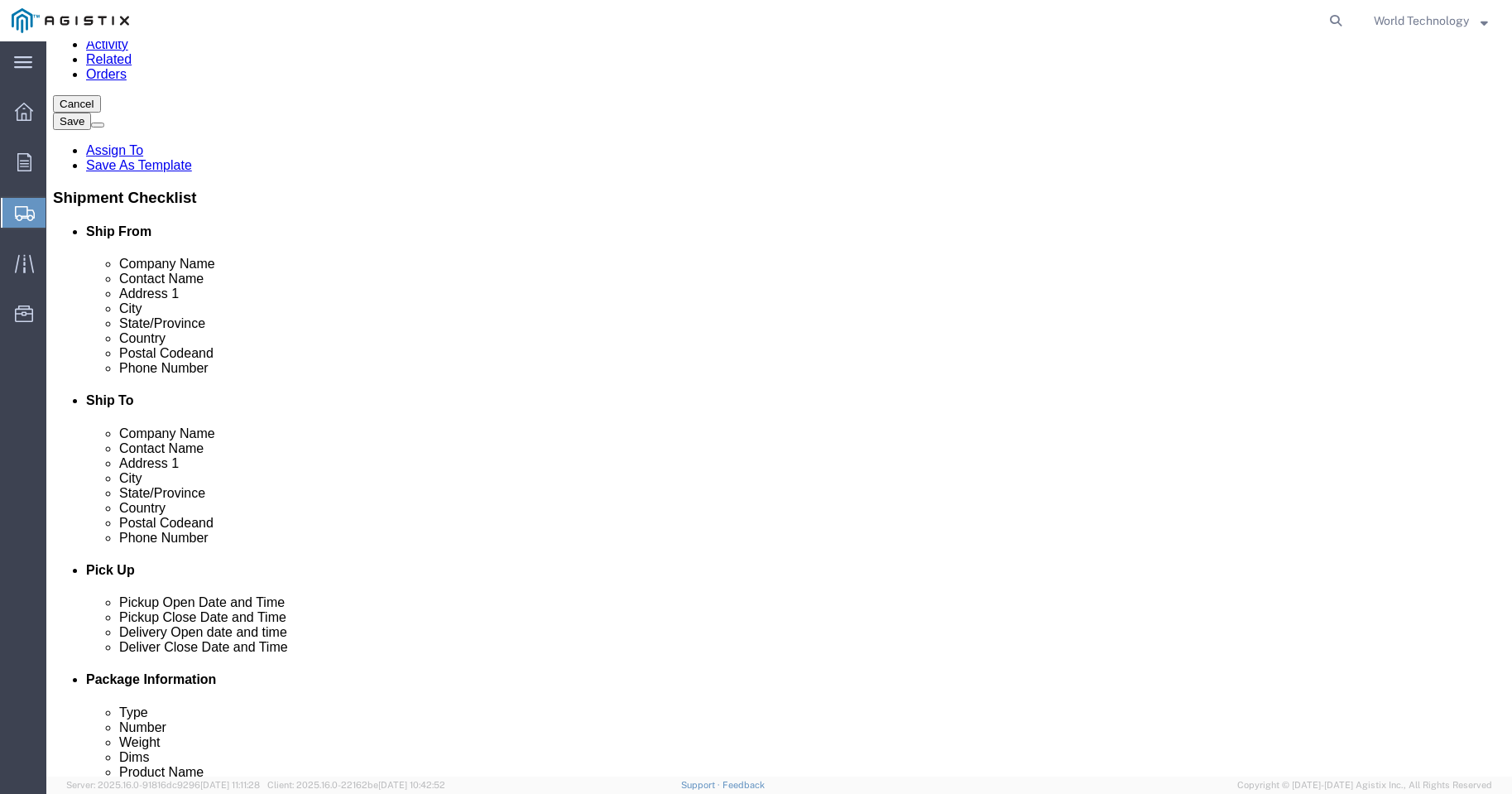
click button "Rate Shipment"
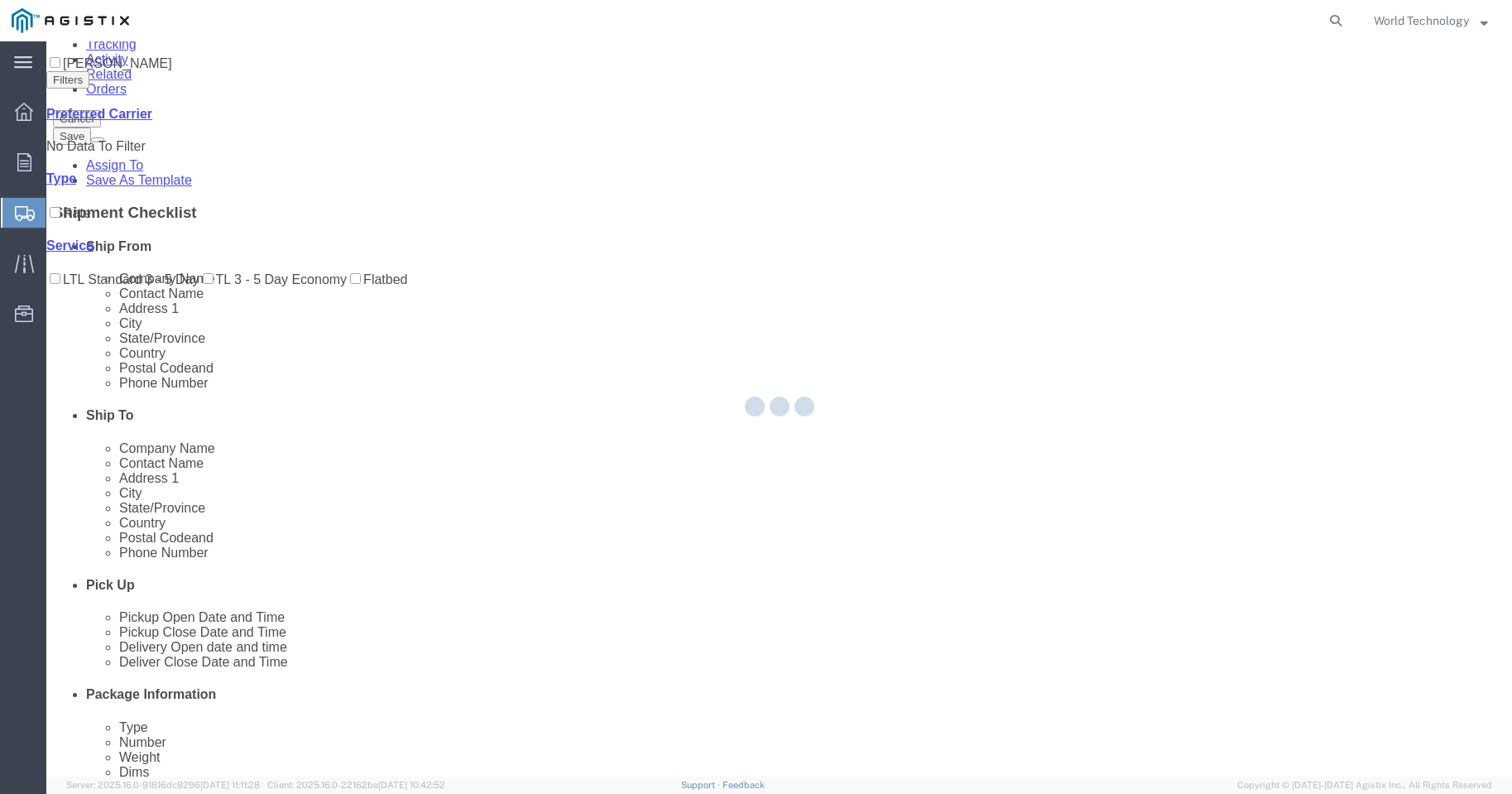
scroll to position [0, 0]
